Goal: Find specific page/section: Find specific page/section

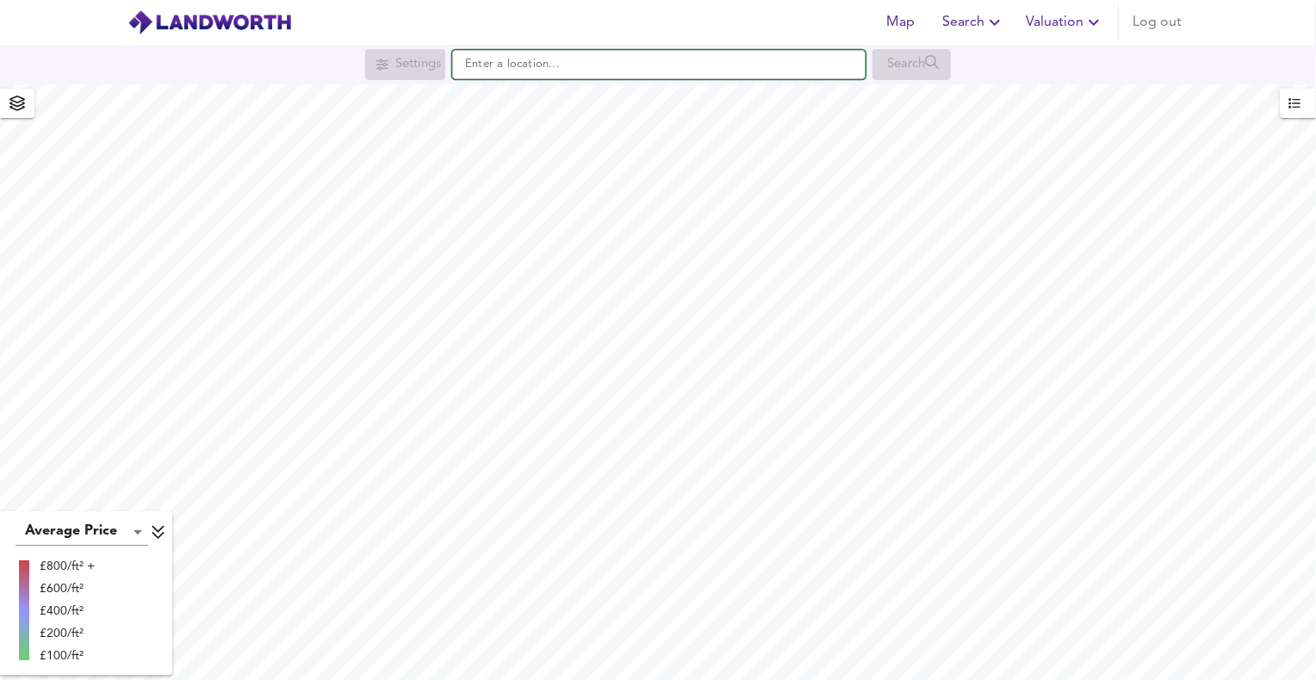
click at [491, 67] on input "text" at bounding box center [658, 64] width 413 height 29
paste input "UB6 0HH"
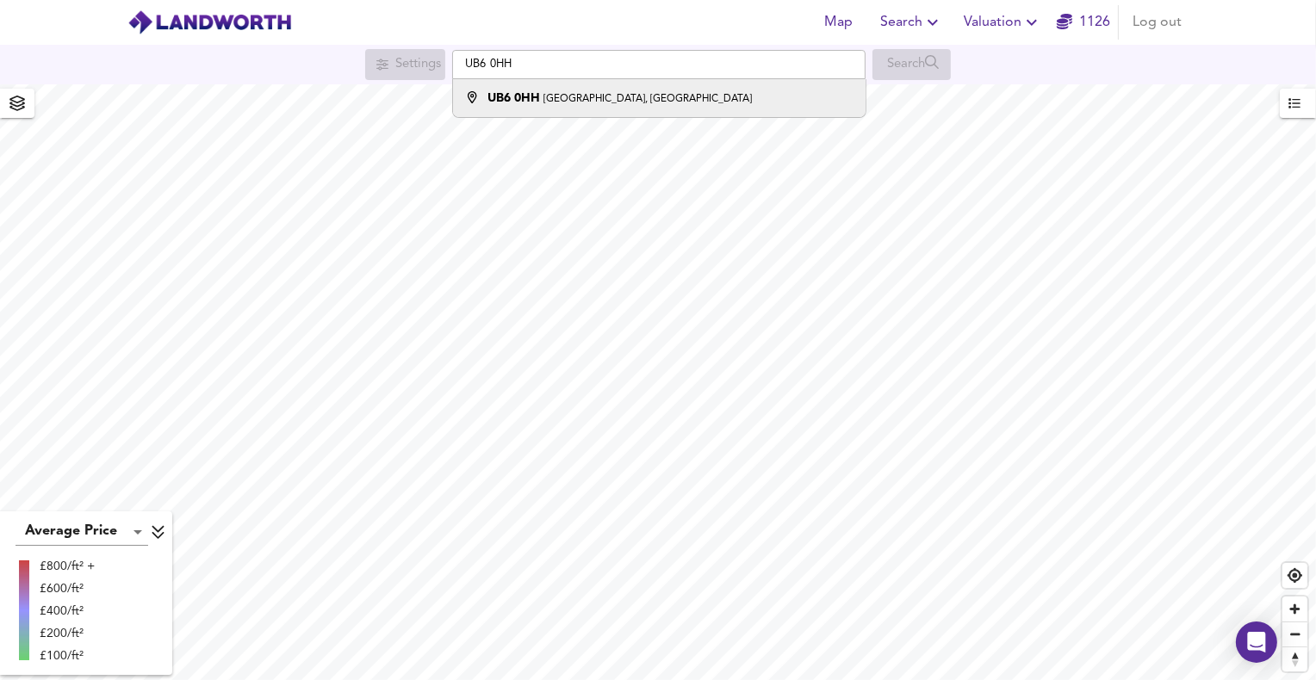
click at [505, 101] on strong "UB6 0HH" at bounding box center [513, 98] width 53 height 12
type input "[STREET_ADDRESS]"
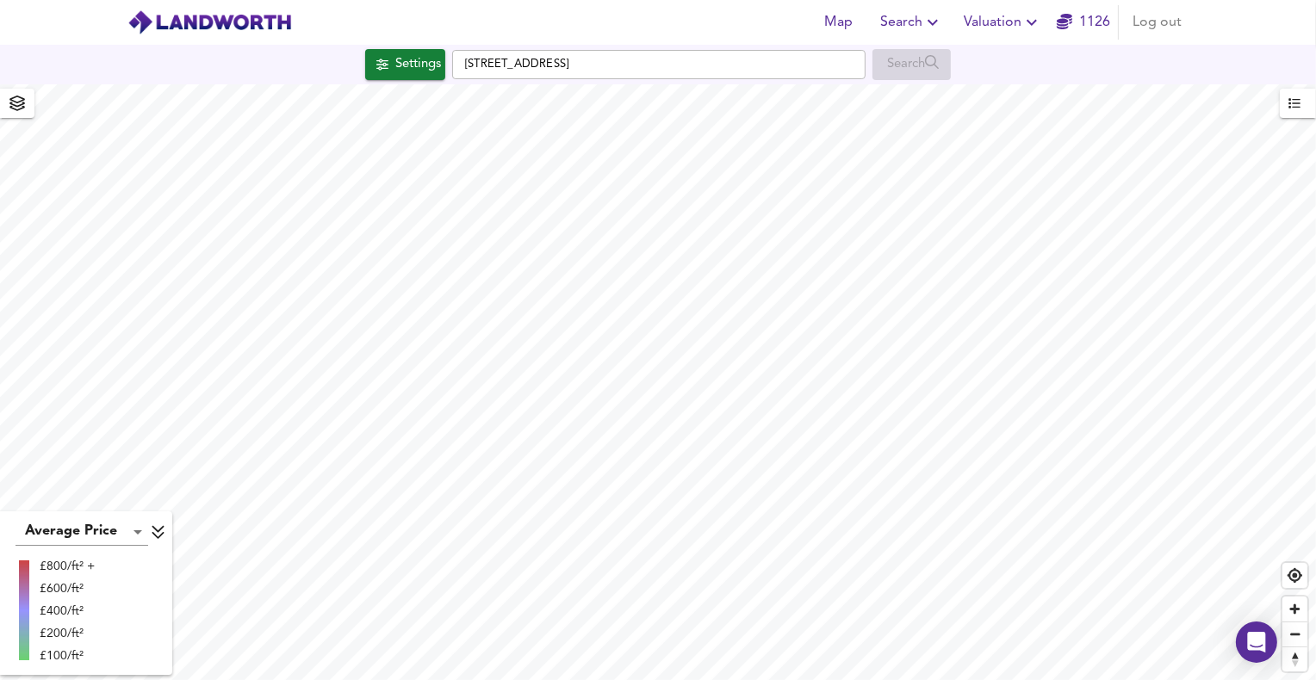
checkbox input "false"
checkbox input "true"
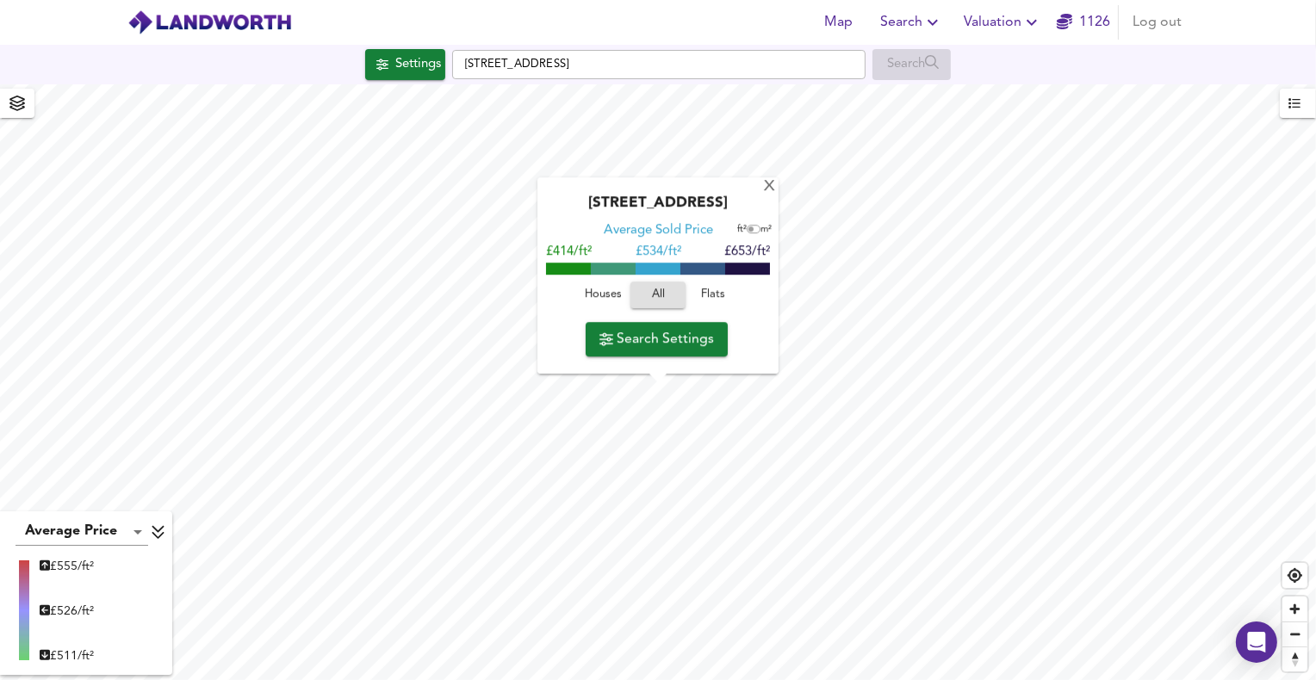
click at [591, 290] on span "Houses" at bounding box center [603, 296] width 47 height 20
